Goal: Task Accomplishment & Management: Manage account settings

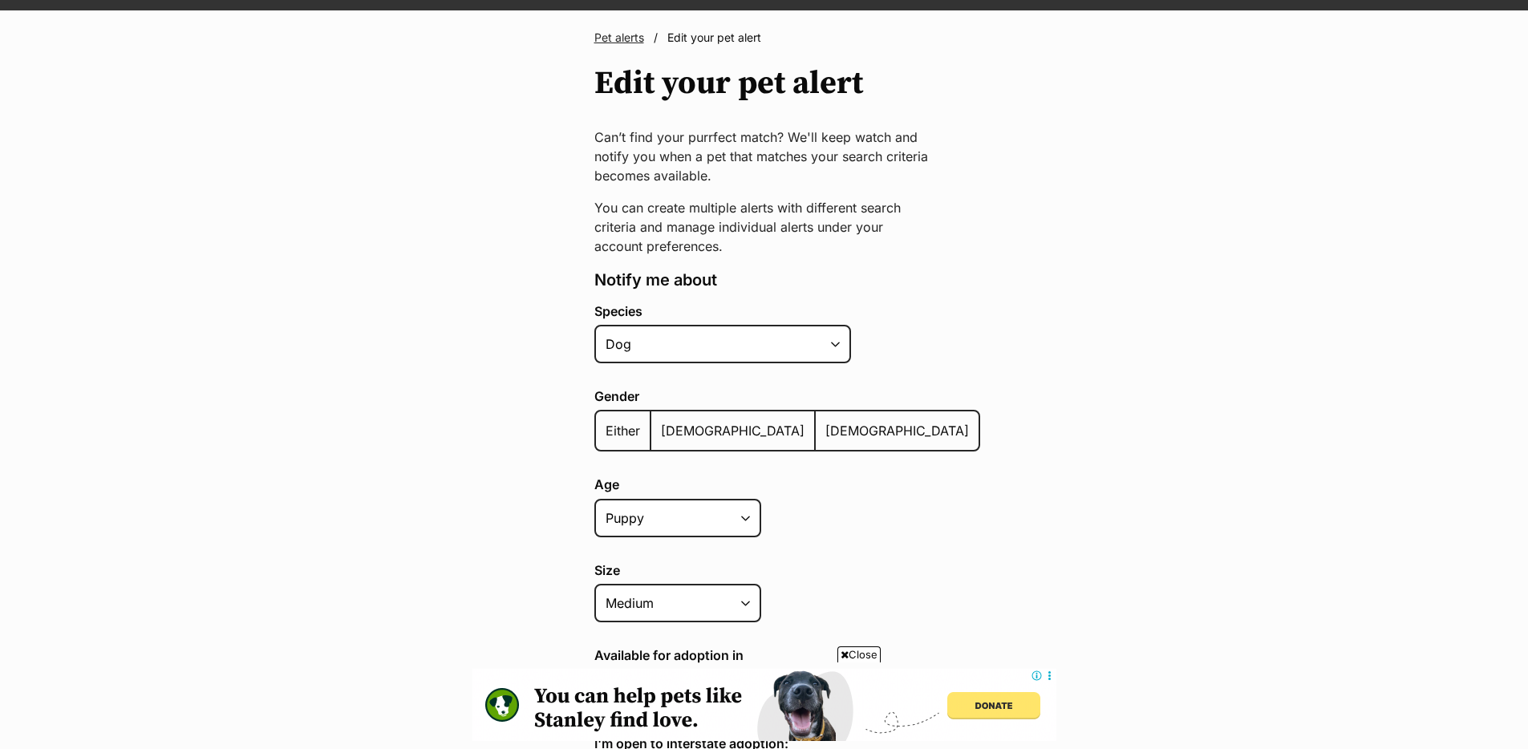
scroll to position [107, 0]
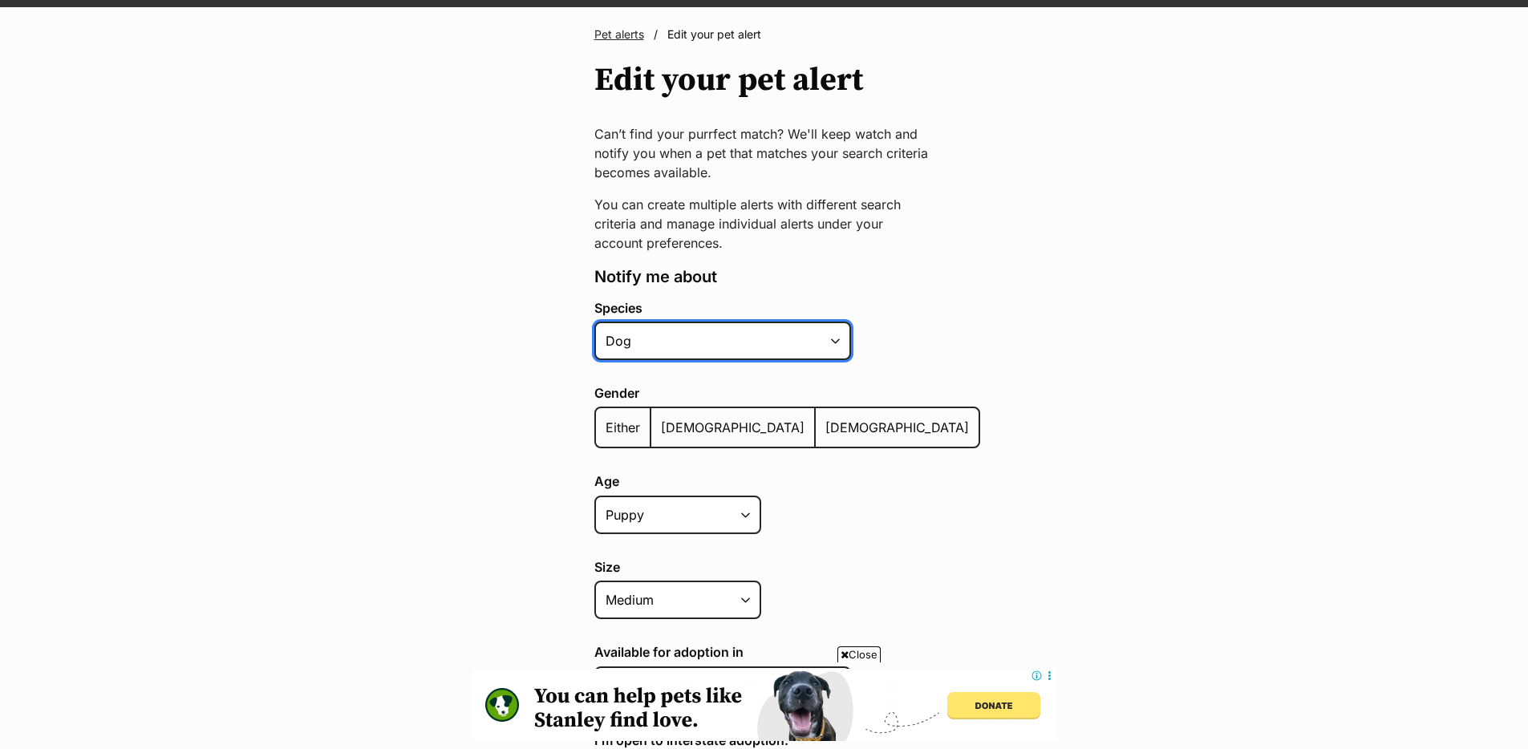
click at [832, 343] on select "Alpaca Bird Cat Chicken Cow Dog Donkey Duck Ferret Fish Goat Goose Guinea Fowl …" at bounding box center [722, 341] width 257 height 39
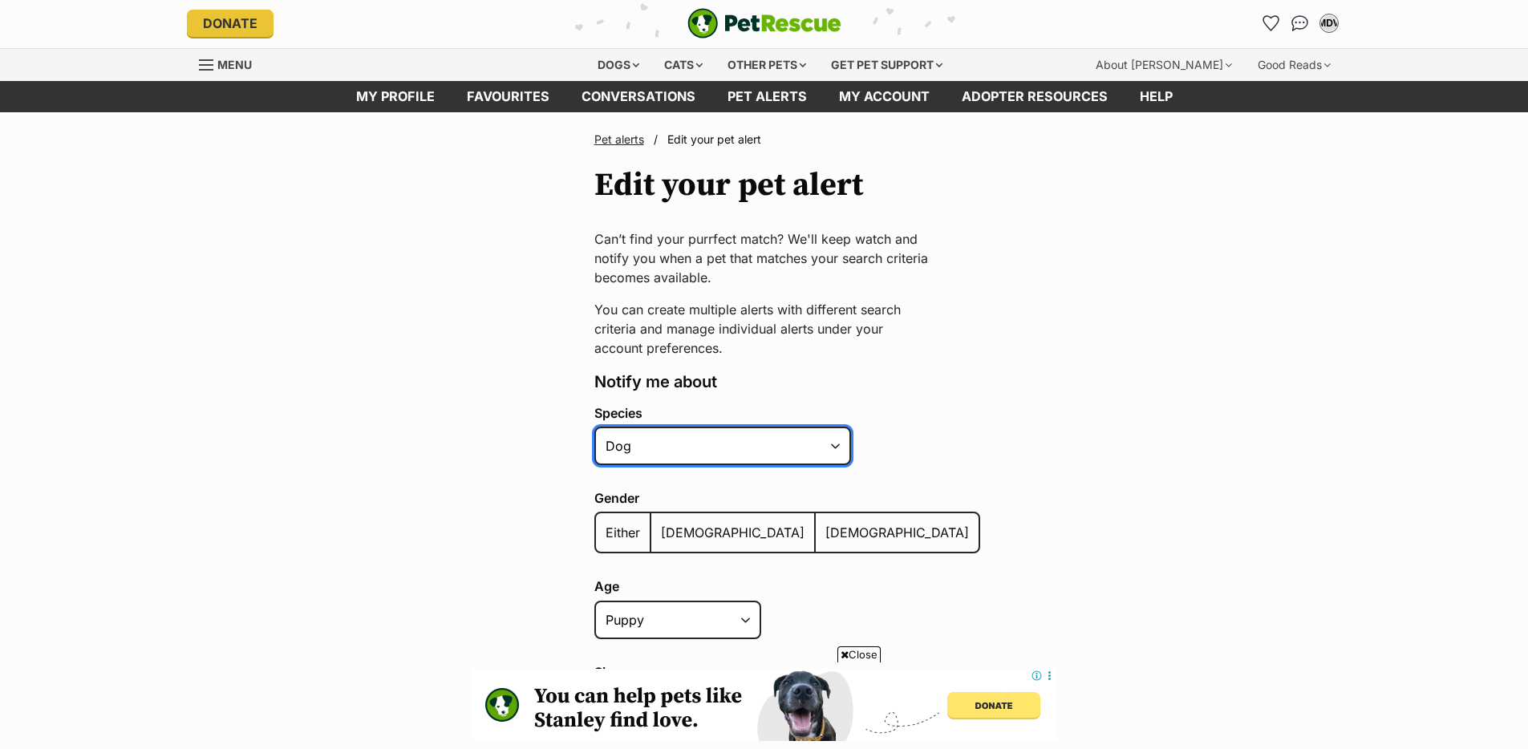
scroll to position [0, 0]
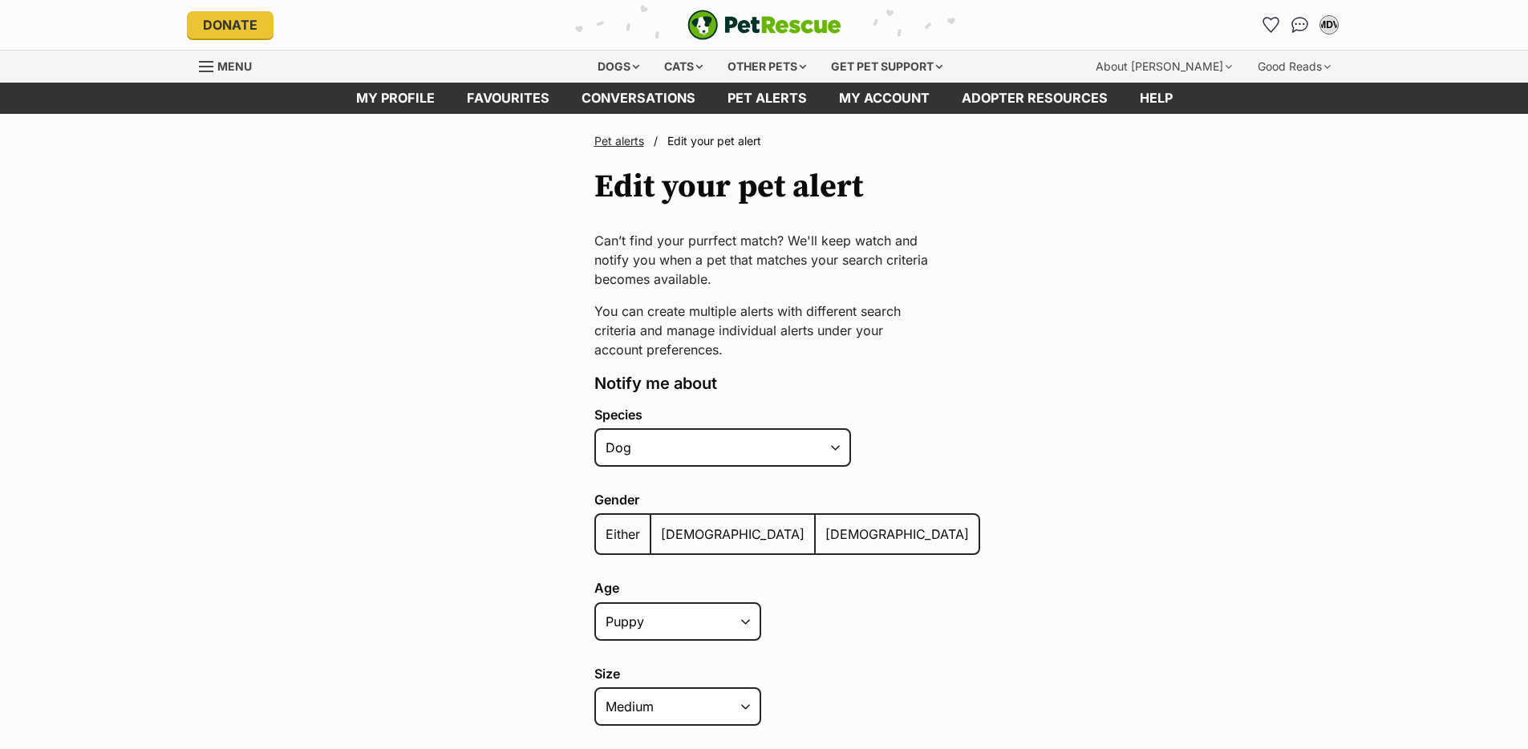
click at [617, 143] on link "Pet alerts" at bounding box center [619, 141] width 50 height 14
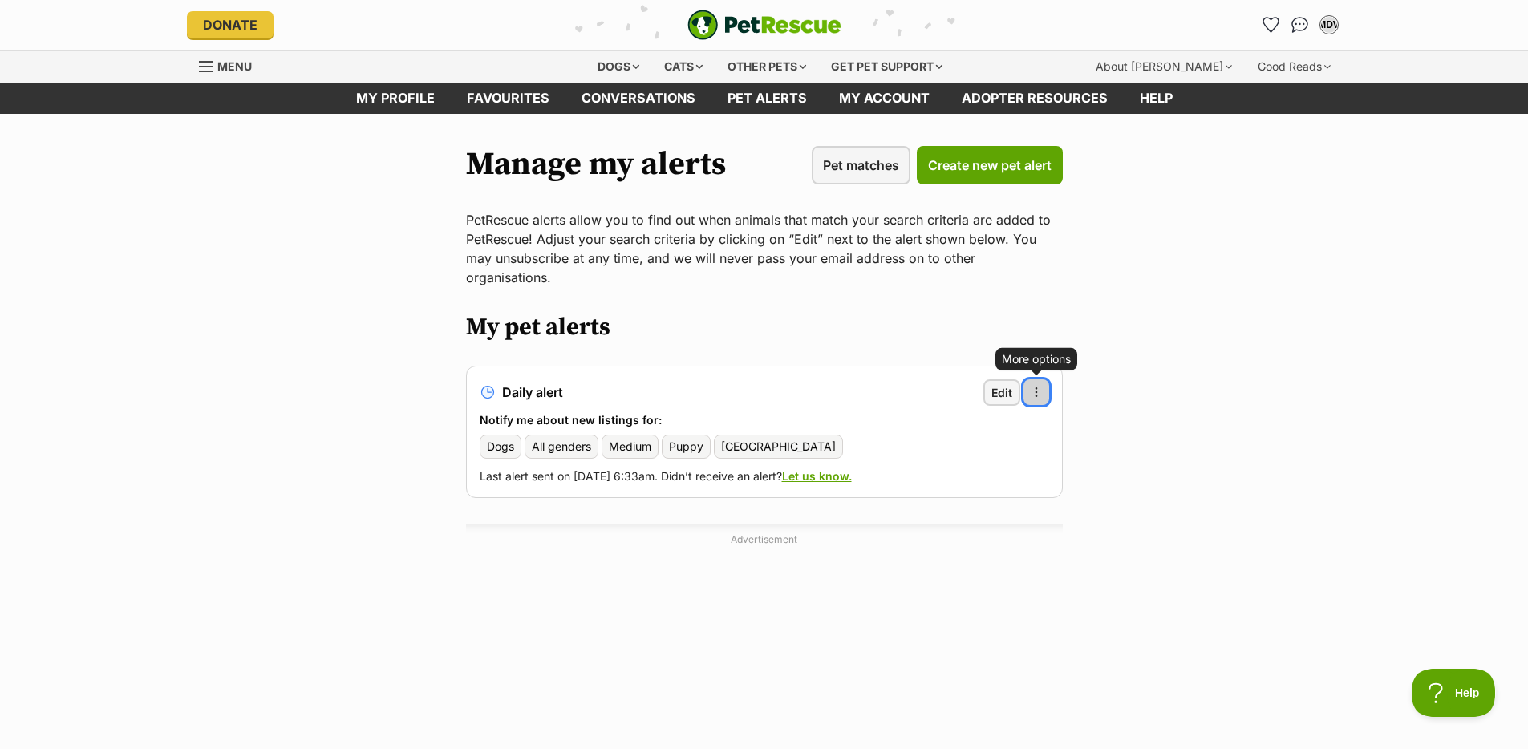
click at [1040, 386] on span "button" at bounding box center [1036, 392] width 13 height 13
click at [967, 428] on span "Delete alert" at bounding box center [959, 436] width 63 height 17
